Goal: Task Accomplishment & Management: Use online tool/utility

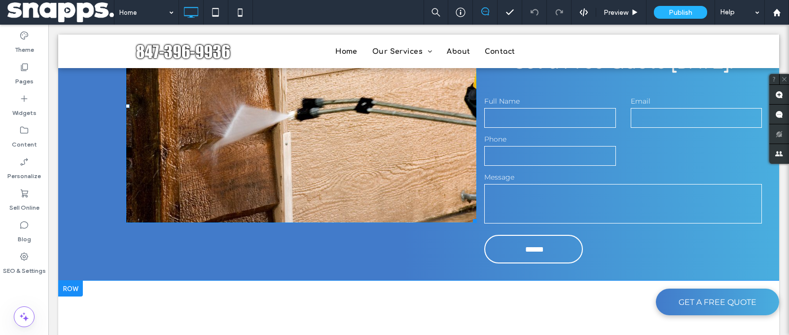
scroll to position [2098, 0]
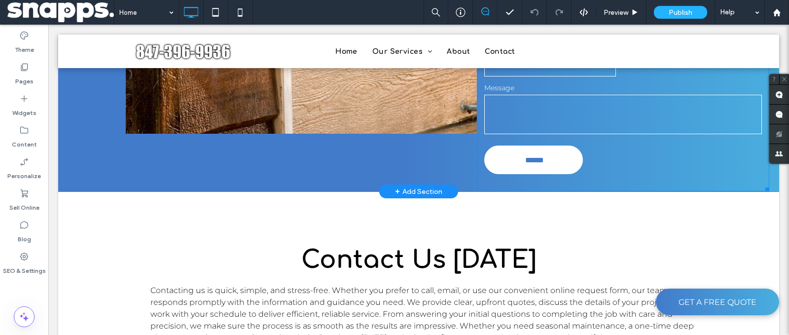
click at [524, 151] on input "******" at bounding box center [534, 160] width 95 height 18
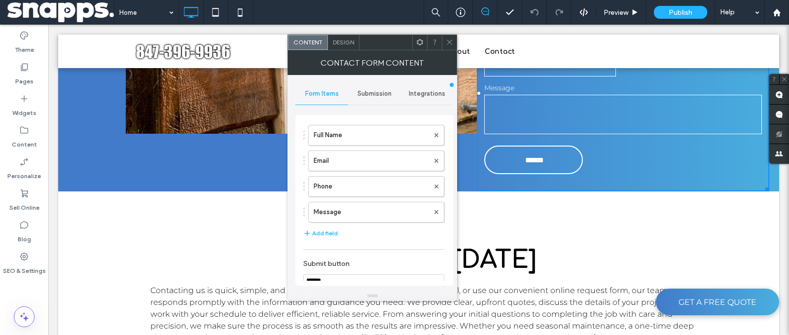
click at [363, 92] on span "Submission" at bounding box center [374, 94] width 34 height 8
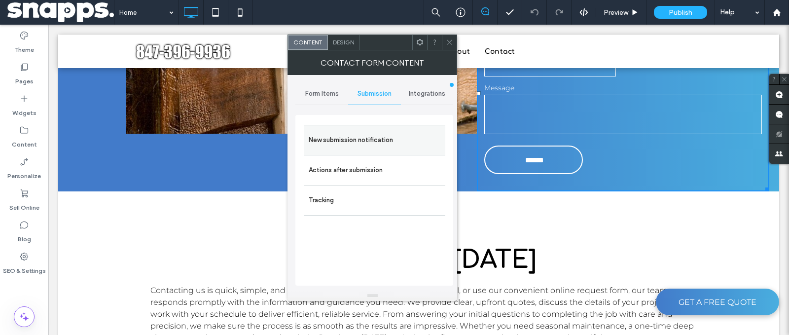
click at [365, 130] on label "New submission notification" at bounding box center [375, 140] width 132 height 20
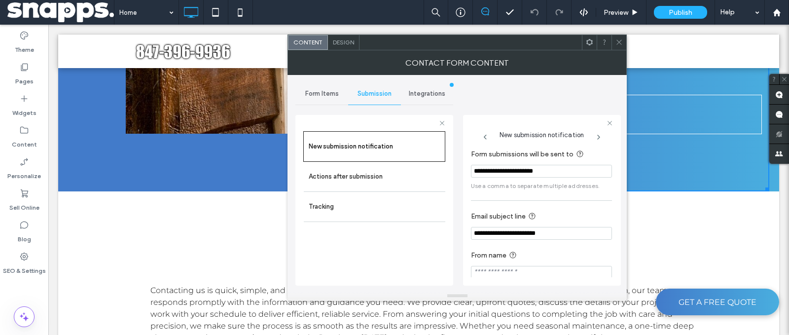
click at [623, 44] on div at bounding box center [618, 42] width 15 height 15
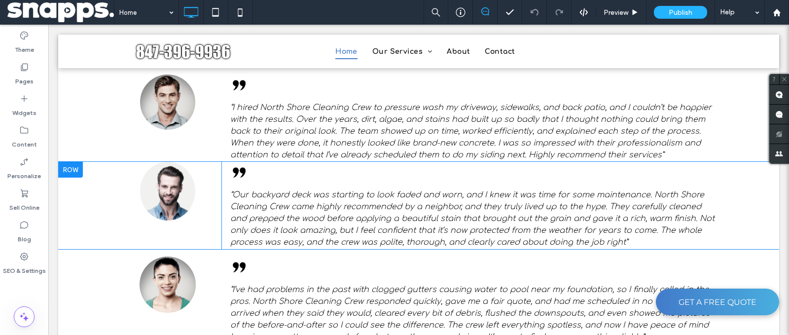
scroll to position [2595, 0]
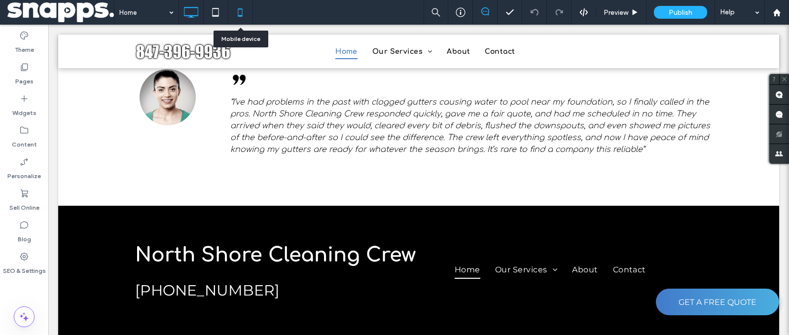
click at [230, 15] on icon at bounding box center [240, 12] width 20 height 20
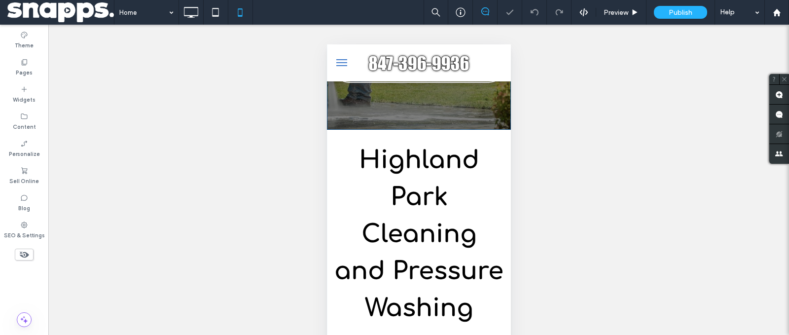
scroll to position [284, 0]
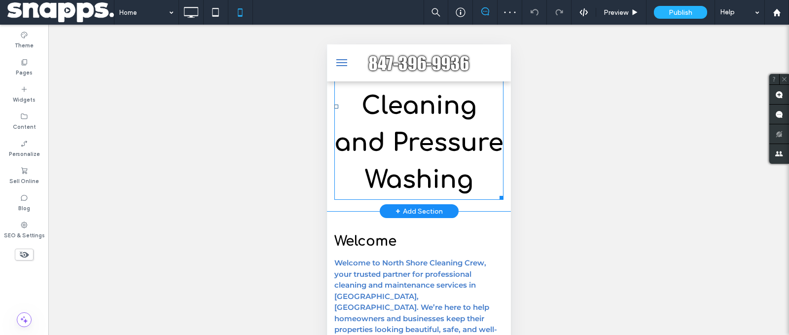
click at [438, 186] on span "Highland Park Cleaning and Pressure Washing" at bounding box center [418, 105] width 169 height 175
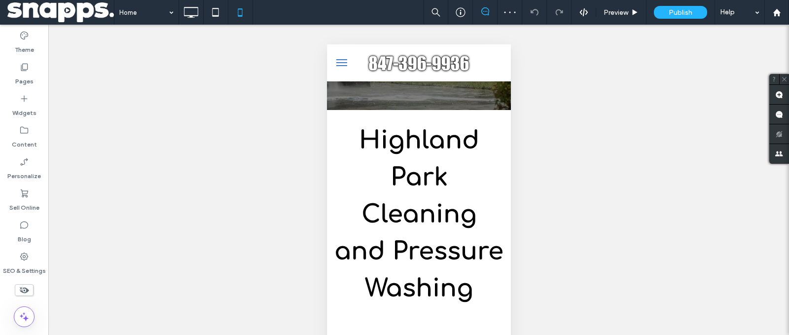
scroll to position [40, 0]
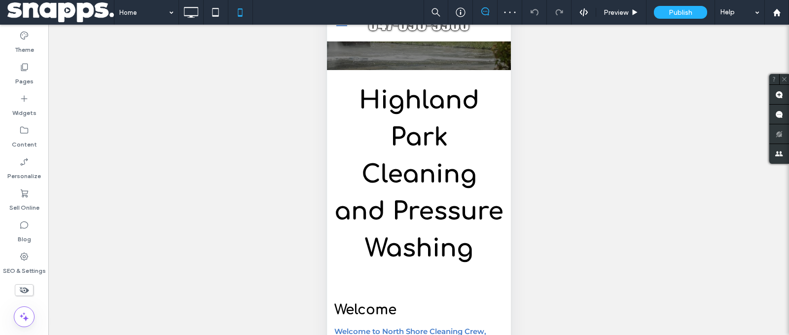
click at [438, 192] on h1 "Highland Park Cleaning and Pressure Washing" at bounding box center [418, 174] width 169 height 185
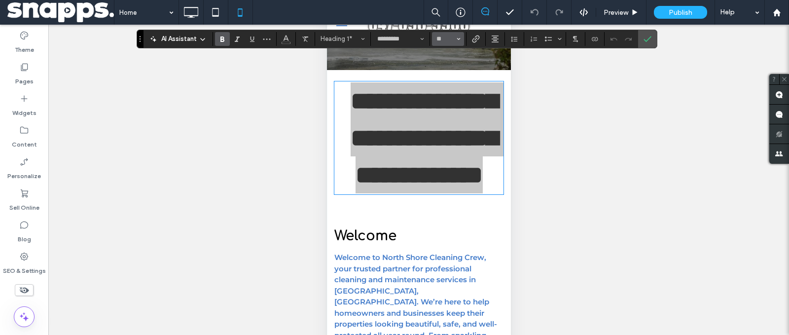
click at [458, 38] on use "Size" at bounding box center [457, 39] width 3 height 2
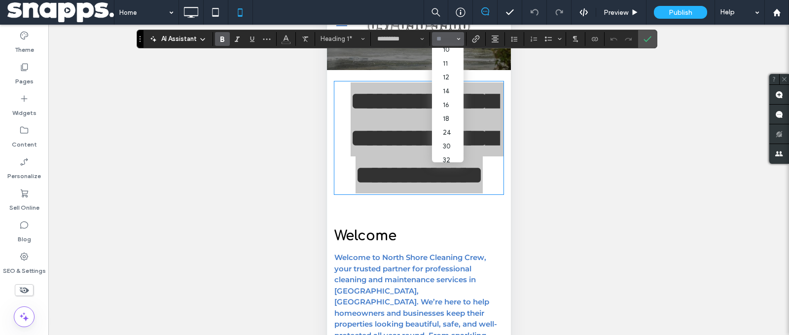
scroll to position [87, 0]
click at [450, 98] on label "30" at bounding box center [448, 92] width 32 height 14
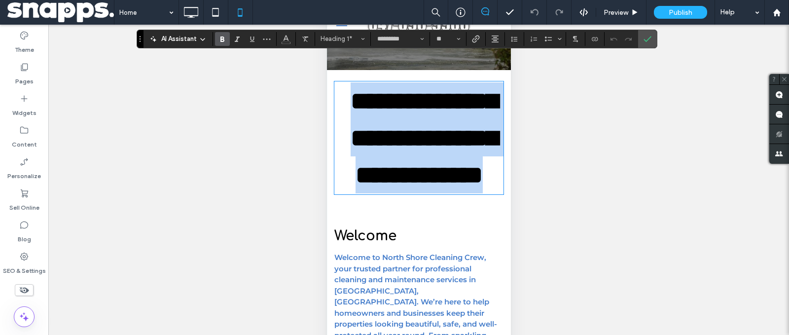
type input "**"
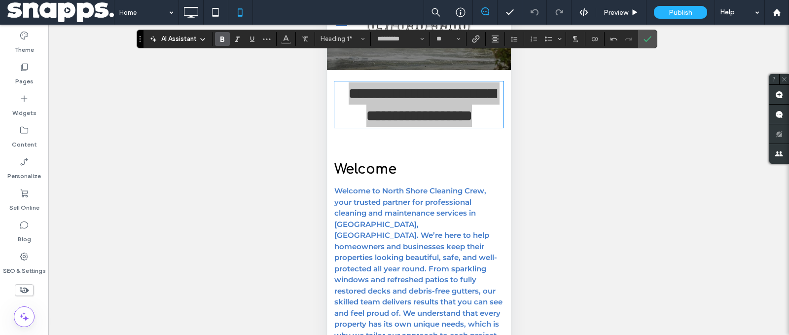
click at [648, 41] on icon "Confirm" at bounding box center [647, 39] width 8 height 8
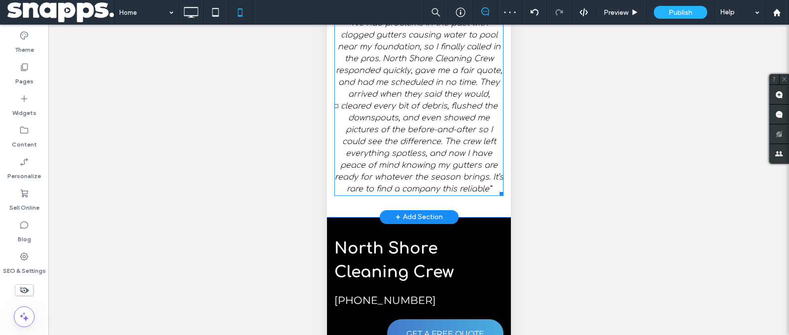
scroll to position [73, 0]
